Goal: Check status: Check status

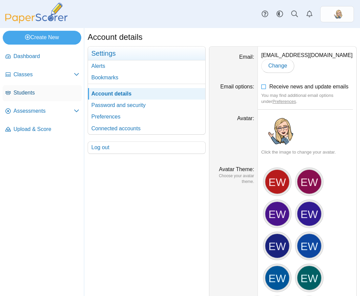
click at [41, 94] on span "Students" at bounding box center [46, 92] width 66 height 7
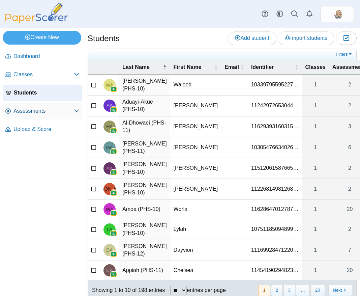
click at [36, 112] on span "Assessments" at bounding box center [43, 110] width 60 height 7
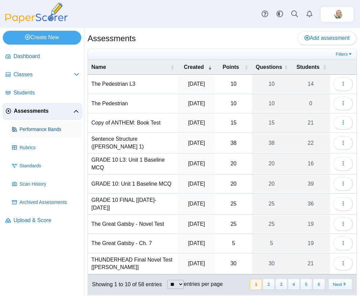
click at [49, 130] on span "Performance Bands" at bounding box center [50, 129] width 60 height 7
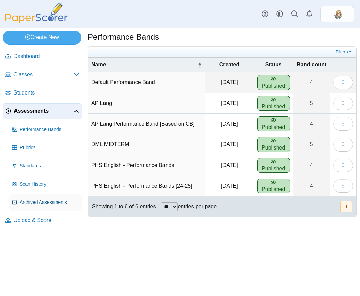
click at [48, 204] on span "Archived Assessments" at bounding box center [50, 202] width 60 height 7
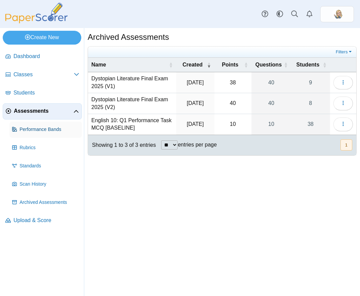
click at [36, 128] on span "Performance Bands" at bounding box center [50, 129] width 60 height 7
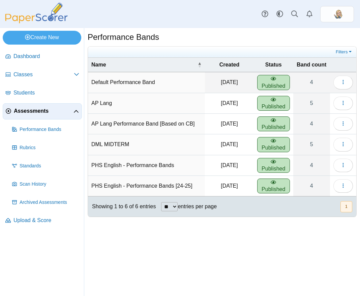
click at [26, 117] on link "Assessments" at bounding box center [42, 111] width 79 height 16
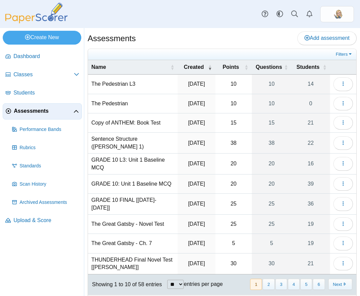
click at [350, 132] on td "Loading…" at bounding box center [343, 122] width 26 height 19
click at [338, 130] on button "button" at bounding box center [344, 122] width 20 height 13
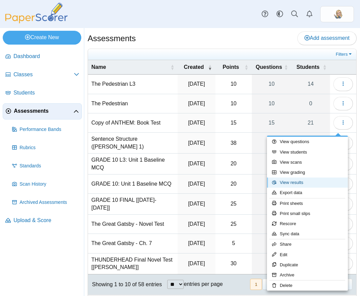
click at [300, 181] on link "View results" at bounding box center [307, 182] width 81 height 10
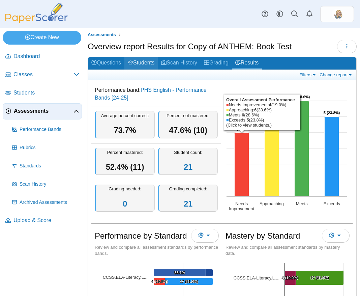
click at [146, 64] on link "Students" at bounding box center [140, 63] width 33 height 12
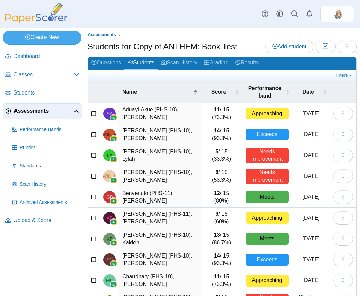
scroll to position [45, 0]
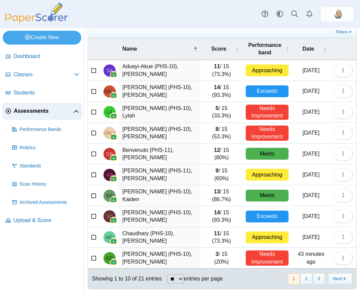
click at [228, 259] on td "3 / 15 (20%)" at bounding box center [221, 258] width 41 height 21
click at [301, 277] on button "2" at bounding box center [307, 278] width 12 height 11
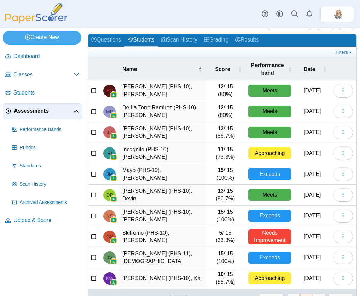
scroll to position [27, 0]
